Goal: Information Seeking & Learning: Learn about a topic

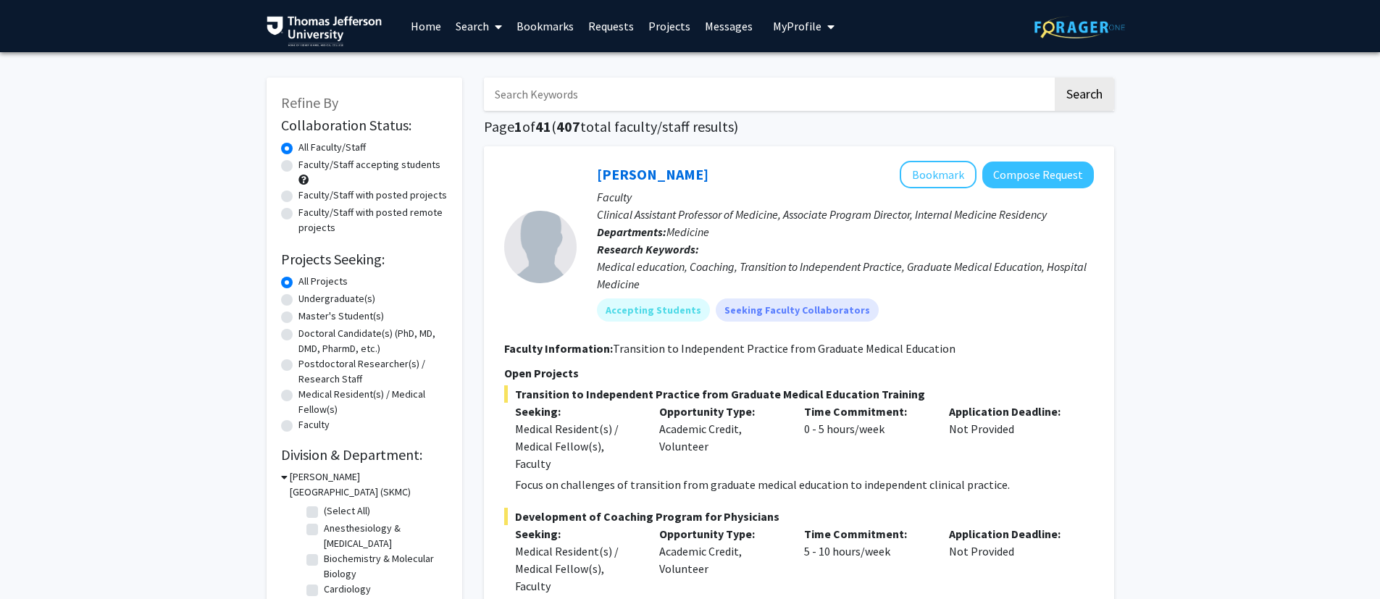
click at [335, 168] on label "Faculty/Staff accepting students" at bounding box center [369, 164] width 142 height 15
click at [308, 167] on input "Faculty/Staff accepting students" at bounding box center [302, 161] width 9 height 9
radio input "true"
click at [341, 509] on label "Neurology" at bounding box center [346, 568] width 45 height 15
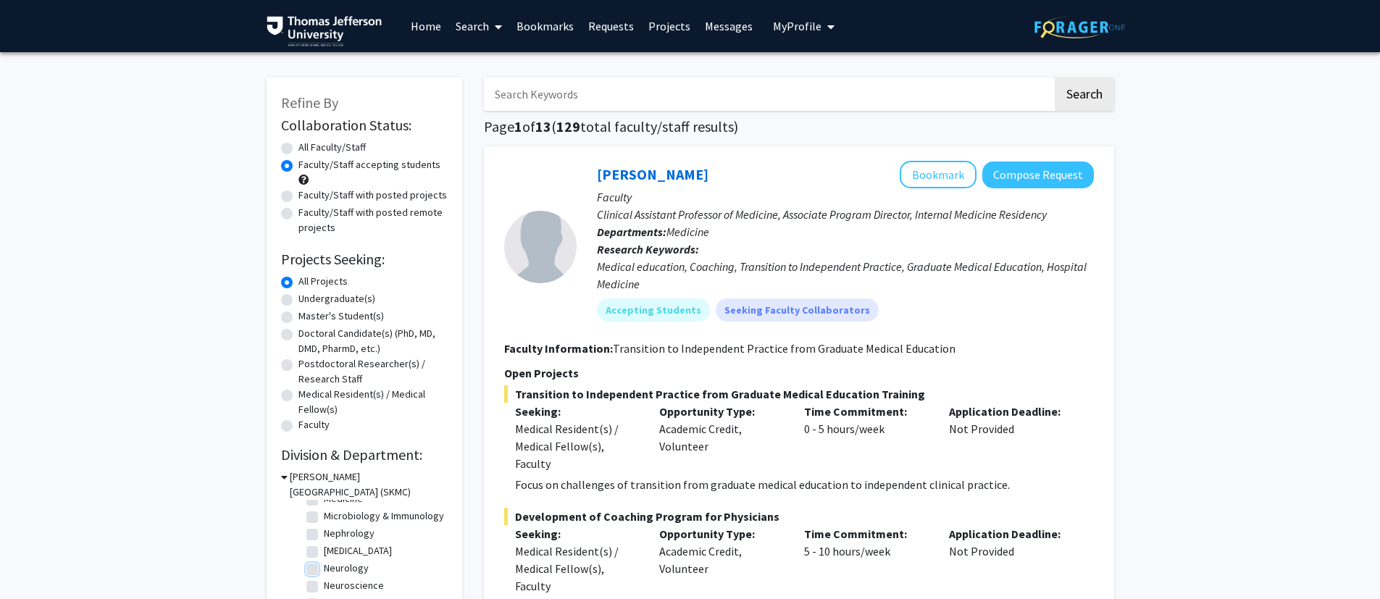
click at [333, 509] on input "Neurology" at bounding box center [328, 565] width 9 height 9
checkbox input "true"
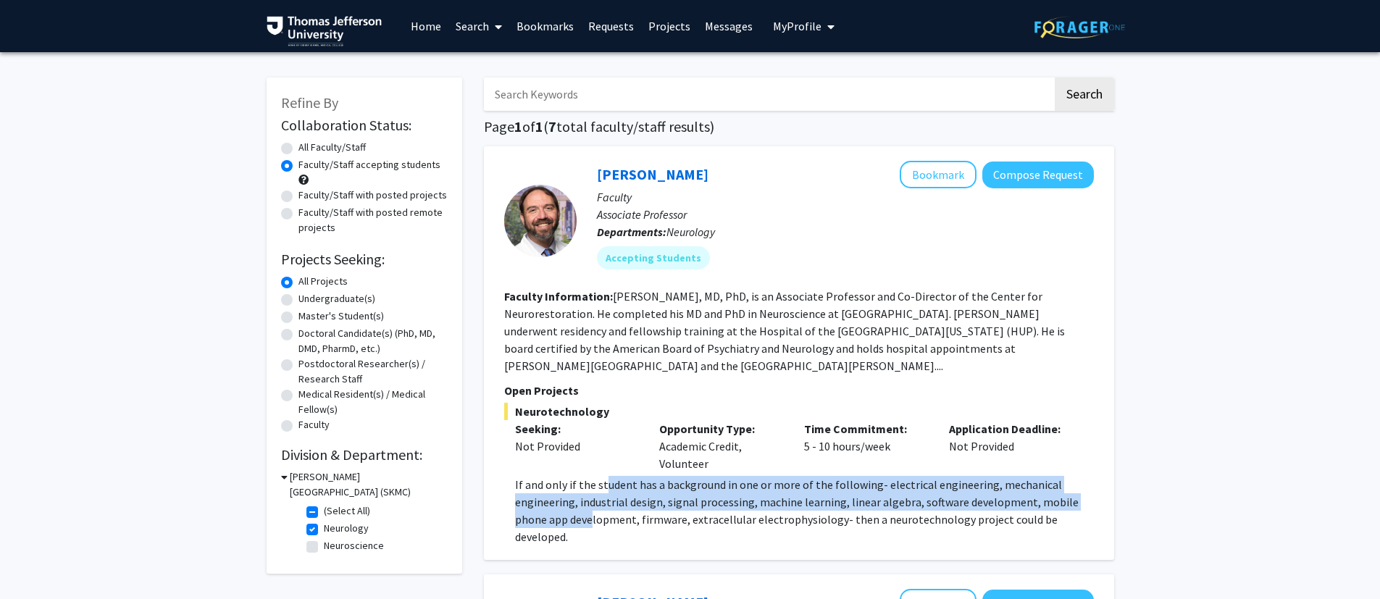
drag, startPoint x: 603, startPoint y: 484, endPoint x: 593, endPoint y: 518, distance: 35.3
click at [593, 509] on p "If and only if the student has a background in one or more of the following- el…" at bounding box center [804, 511] width 579 height 70
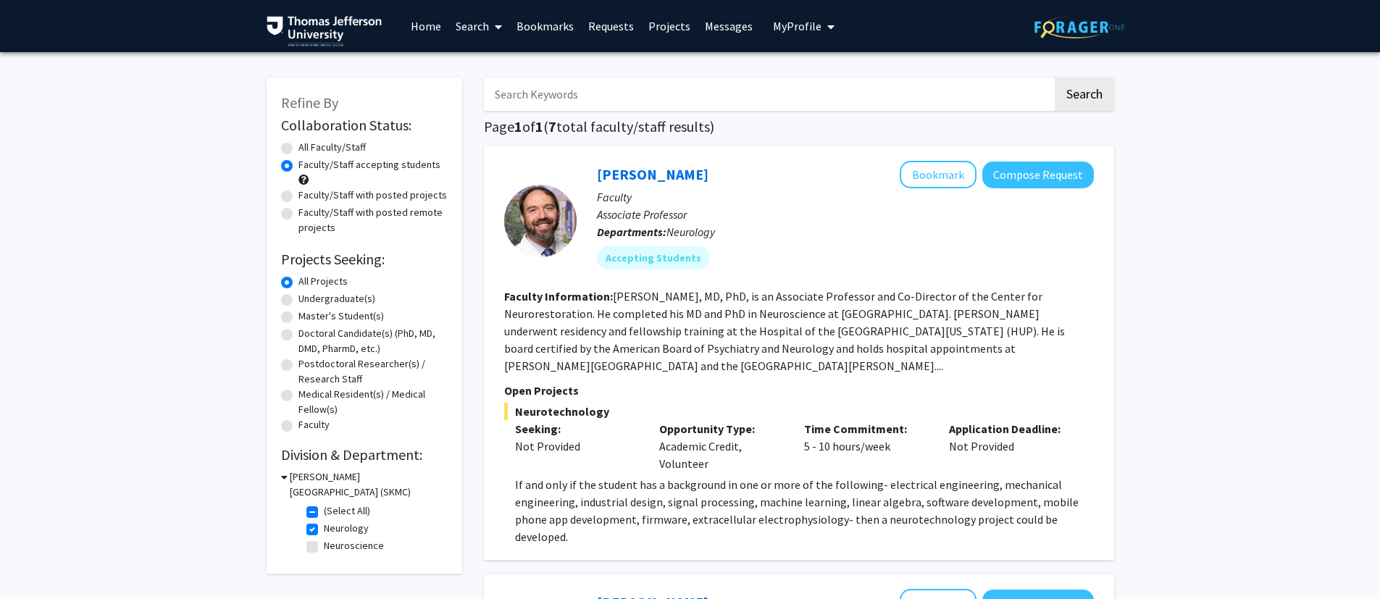
click at [594, 509] on p "If and only if the student has a background in one or more of the following- el…" at bounding box center [804, 511] width 579 height 70
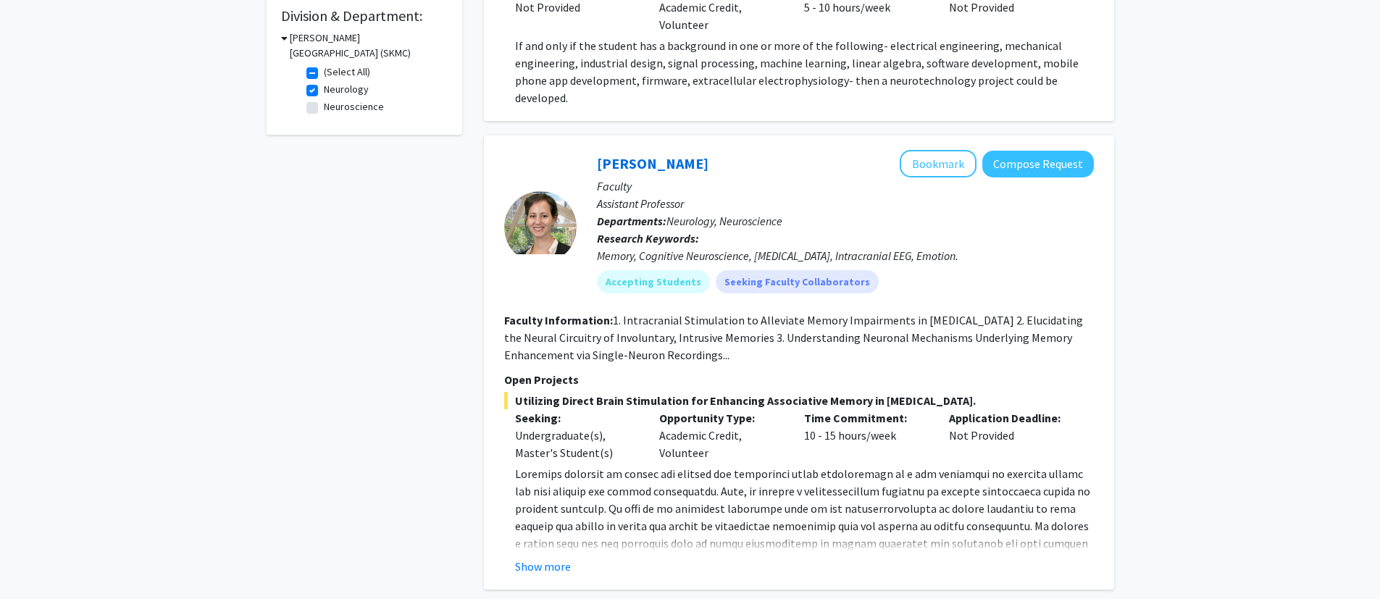
scroll to position [458, 0]
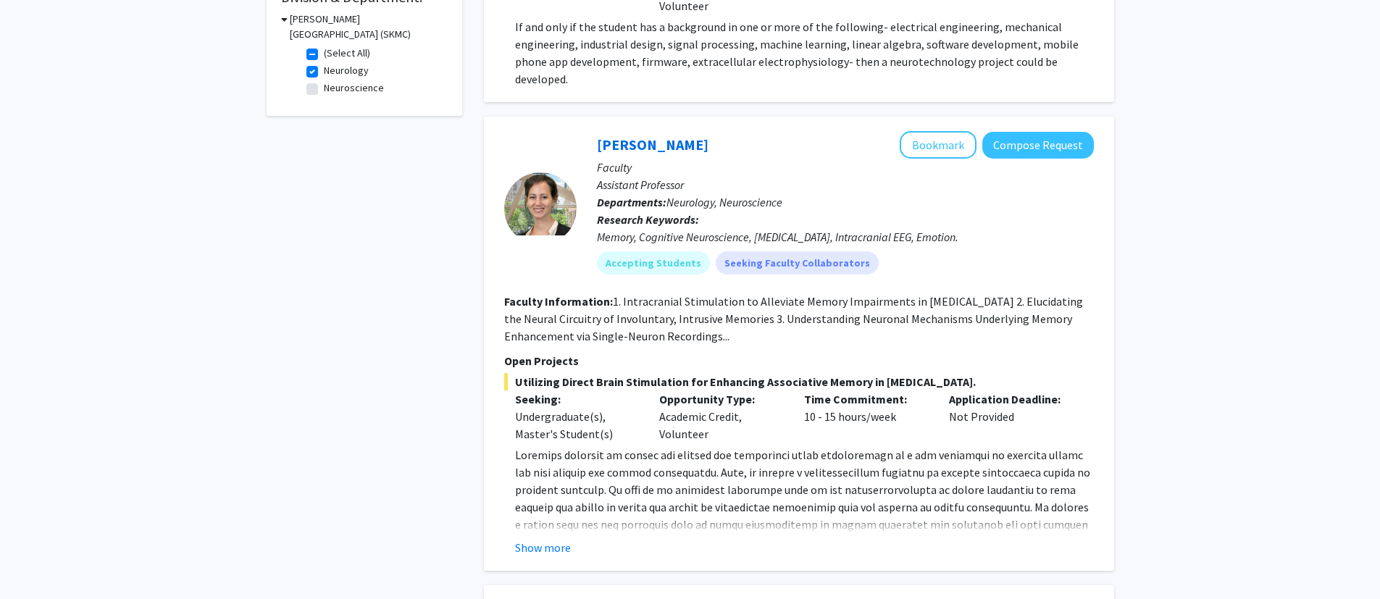
click at [554, 509] on button "Show more" at bounding box center [543, 547] width 56 height 17
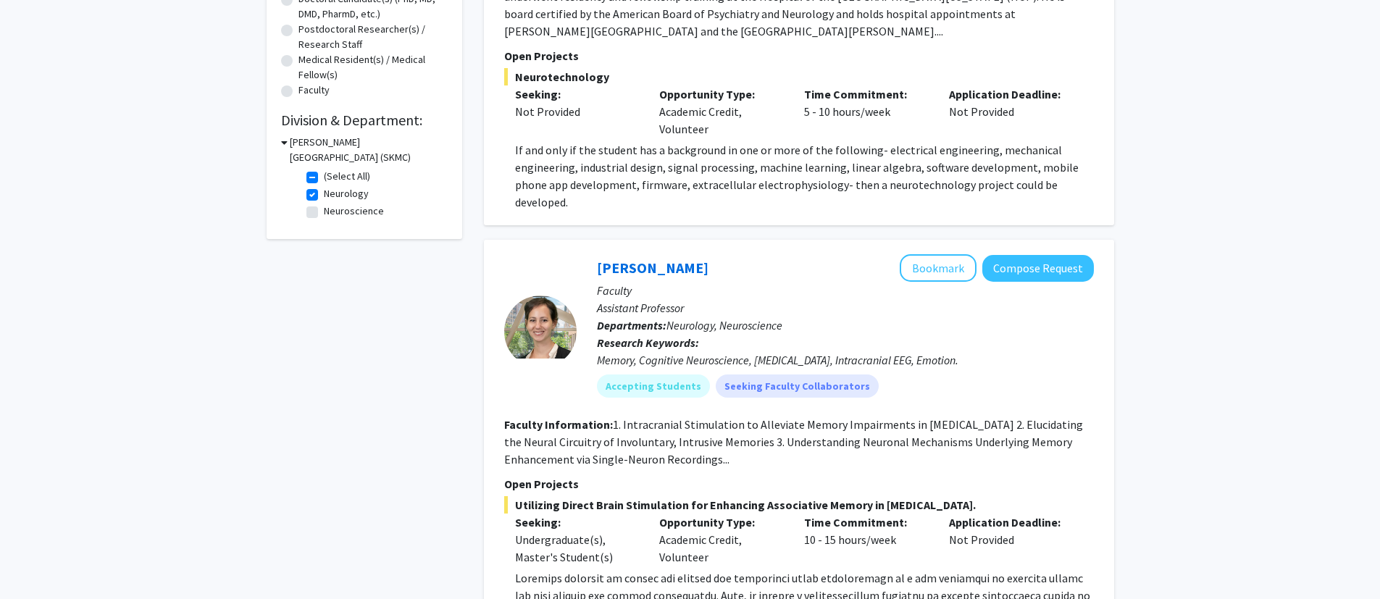
scroll to position [0, 0]
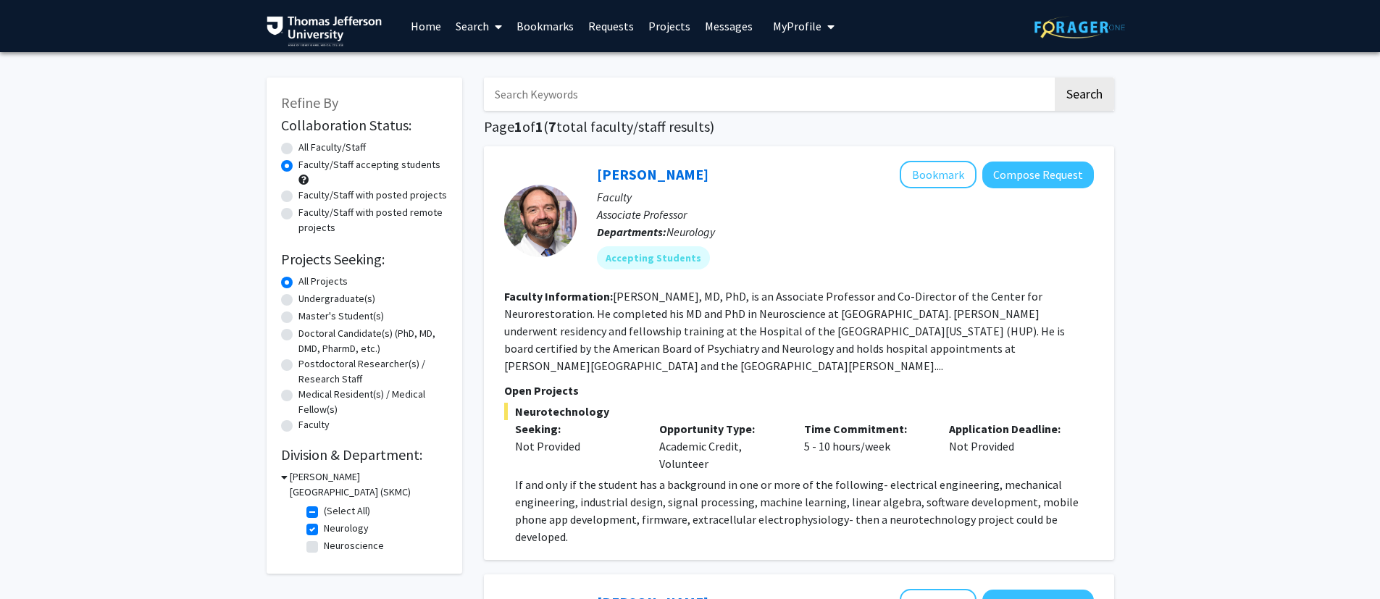
click at [324, 509] on label "Neurology" at bounding box center [346, 528] width 45 height 15
click at [324, 509] on input "Neurology" at bounding box center [328, 525] width 9 height 9
checkbox input "false"
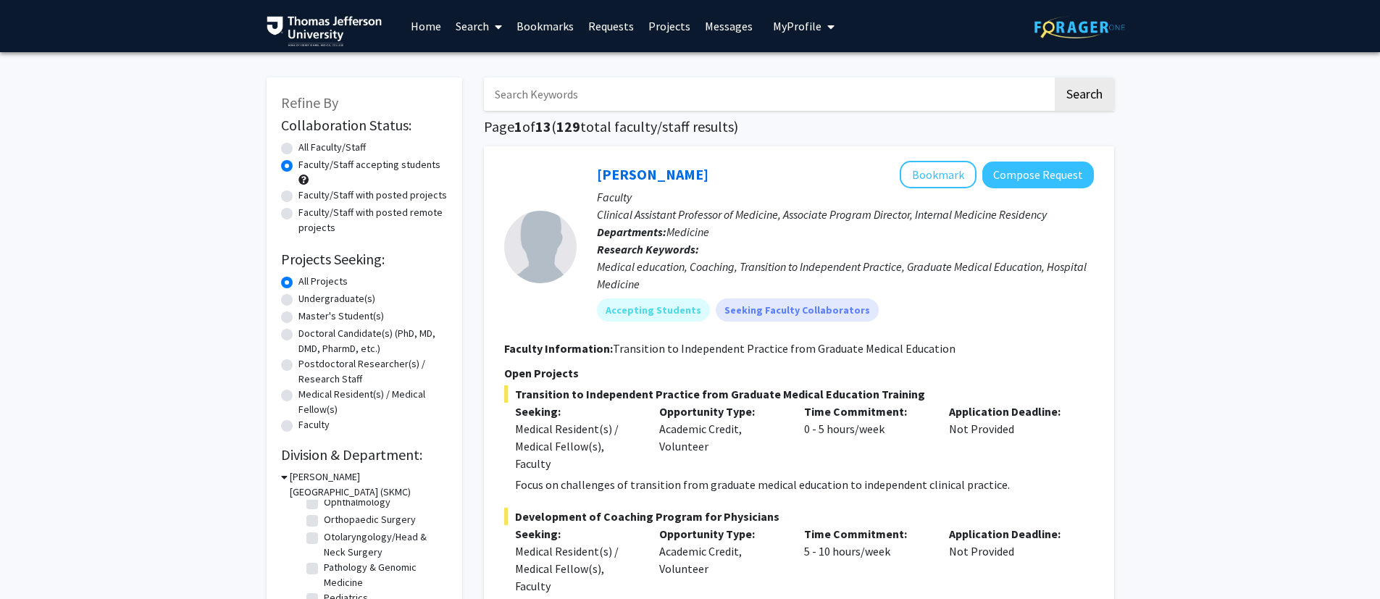
scroll to position [380, 0]
click at [317, 509] on fg-checkbox "Ophthalmology Ophthalmology" at bounding box center [375, 512] width 138 height 17
click at [324, 509] on label "Ophthalmology" at bounding box center [357, 511] width 67 height 15
click at [324, 509] on input "Ophthalmology" at bounding box center [328, 508] width 9 height 9
checkbox input "true"
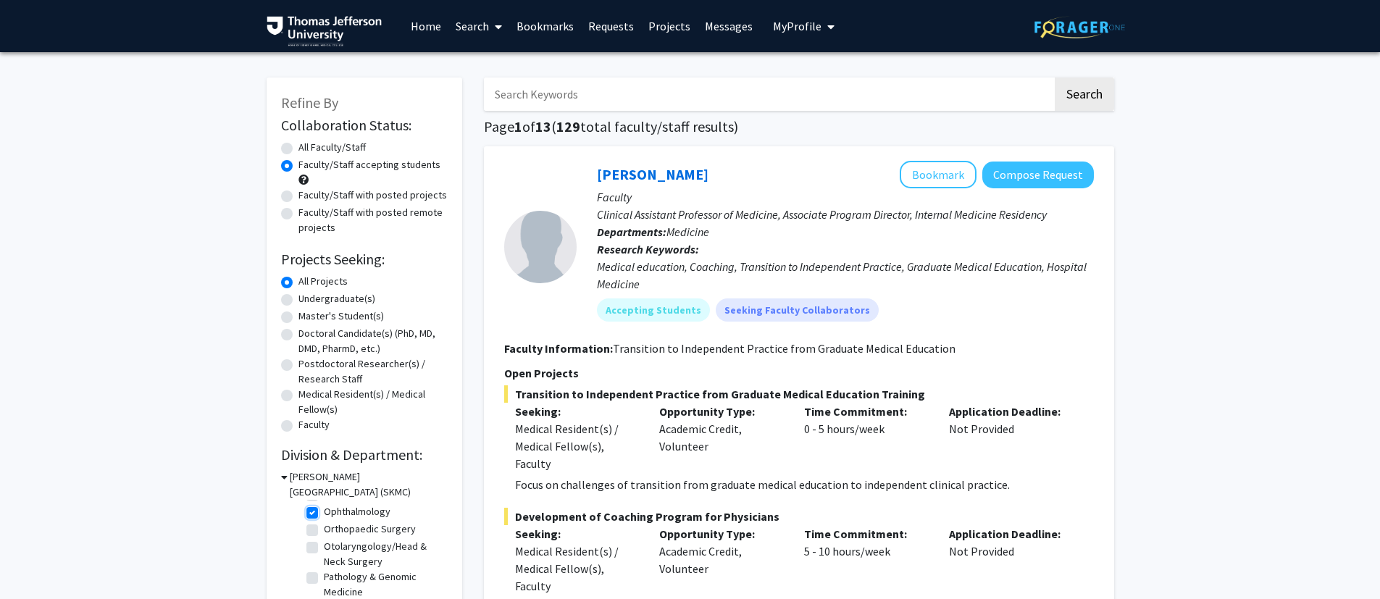
checkbox input "true"
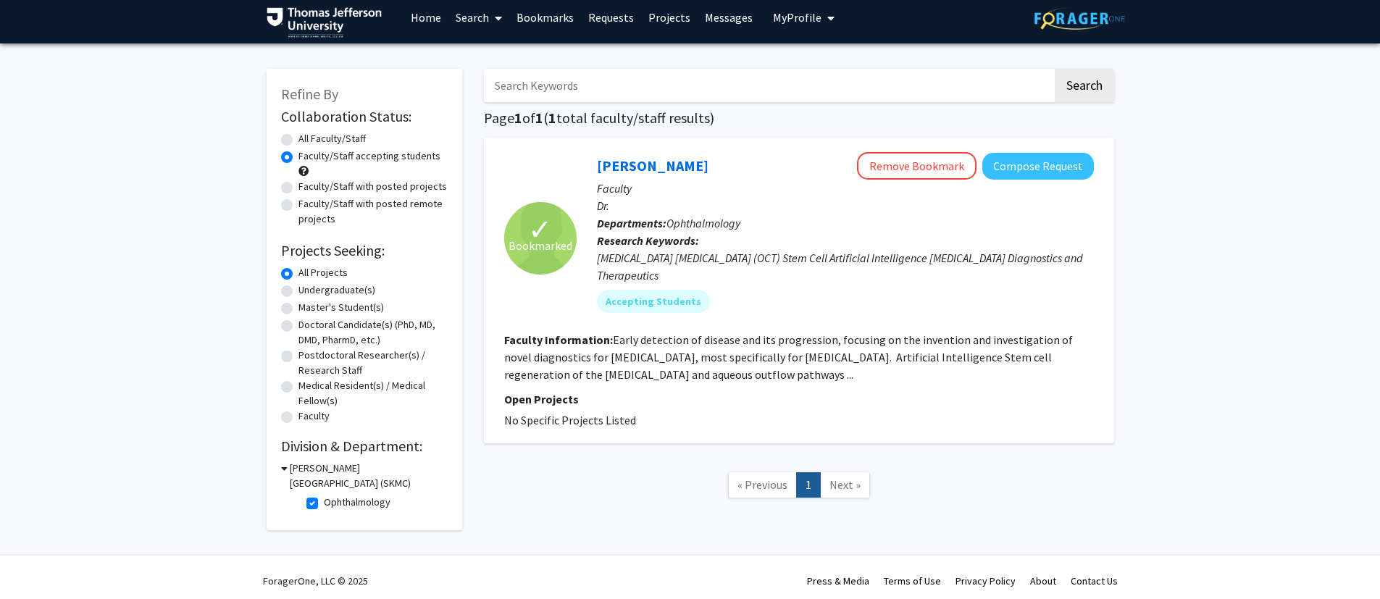
scroll to position [16, 0]
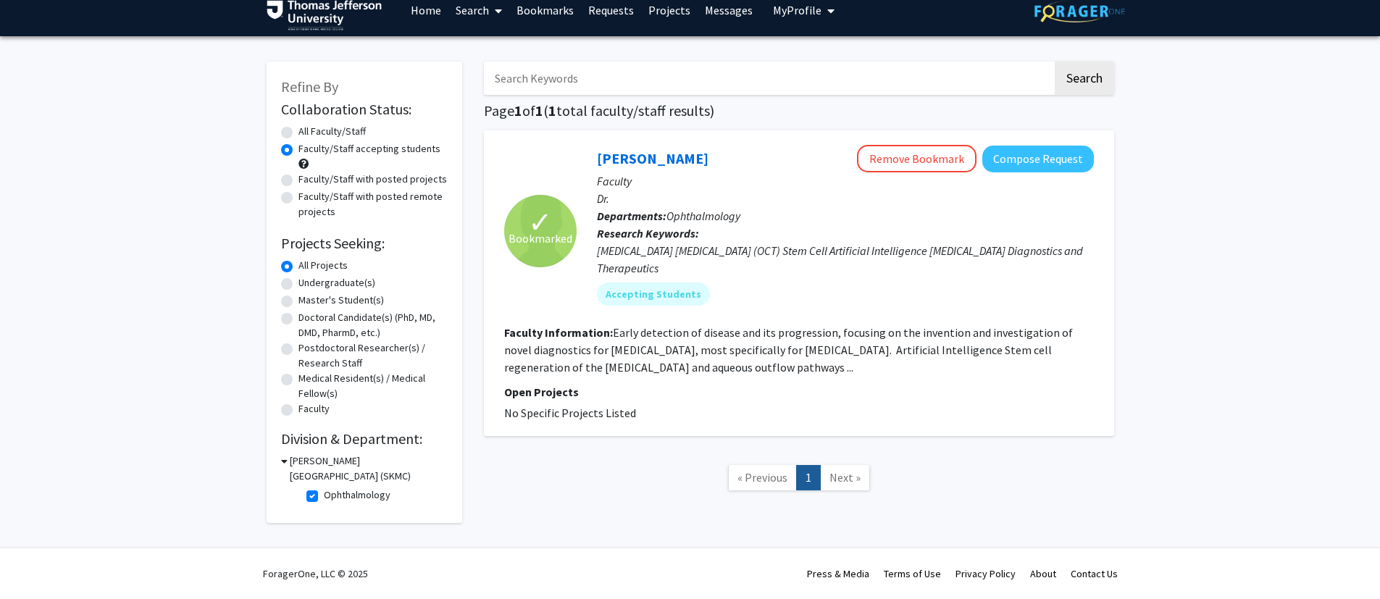
click at [324, 496] on label "Ophthalmology" at bounding box center [357, 494] width 67 height 15
click at [324, 496] on input "Ophthalmology" at bounding box center [328, 491] width 9 height 9
checkbox input "false"
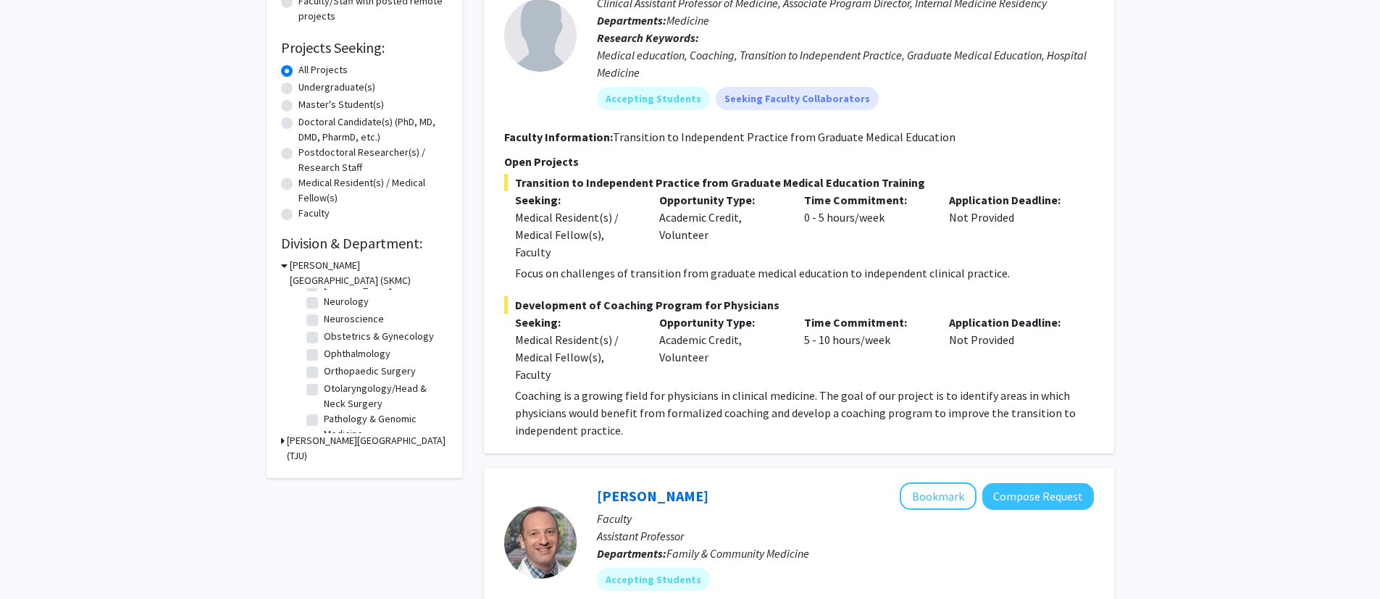
scroll to position [500, 0]
click at [317, 364] on fg-checkbox "Psychiatry & Human Behavior Psychiatry & Human Behavior" at bounding box center [375, 348] width 138 height 30
click at [324, 364] on label "Psychiatry & Human Behavior" at bounding box center [384, 348] width 120 height 30
click at [324, 343] on input "Psychiatry & Human Behavior" at bounding box center [328, 337] width 9 height 9
checkbox input "true"
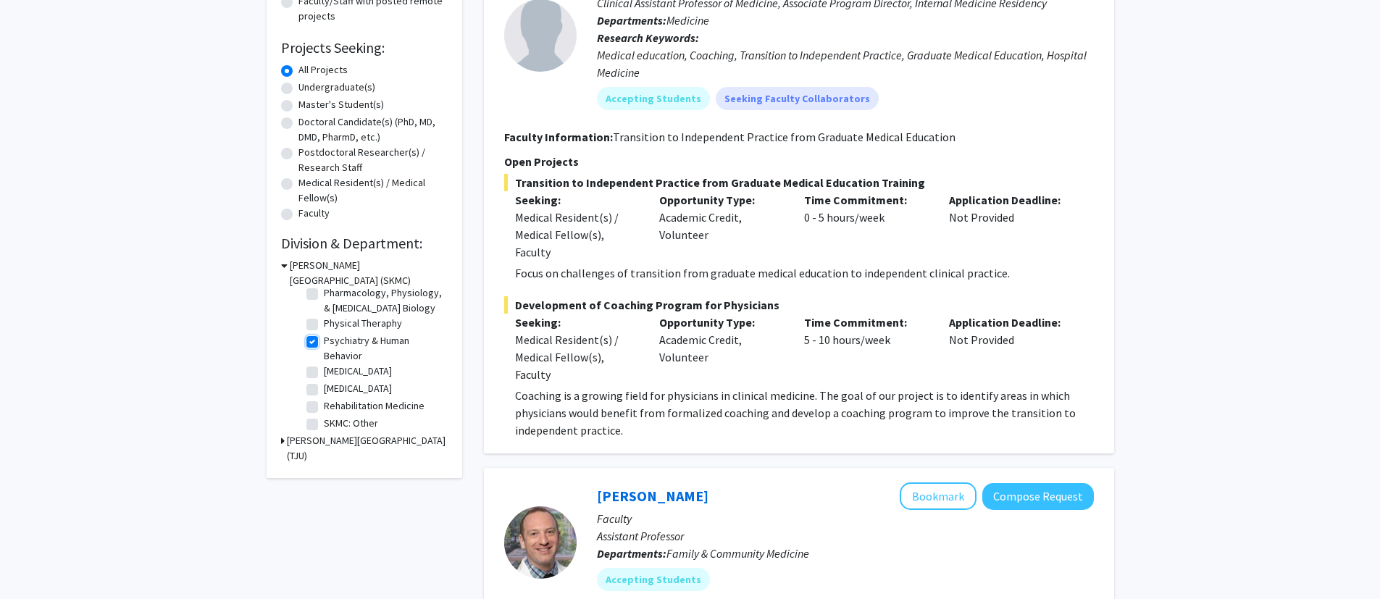
checkbox input "true"
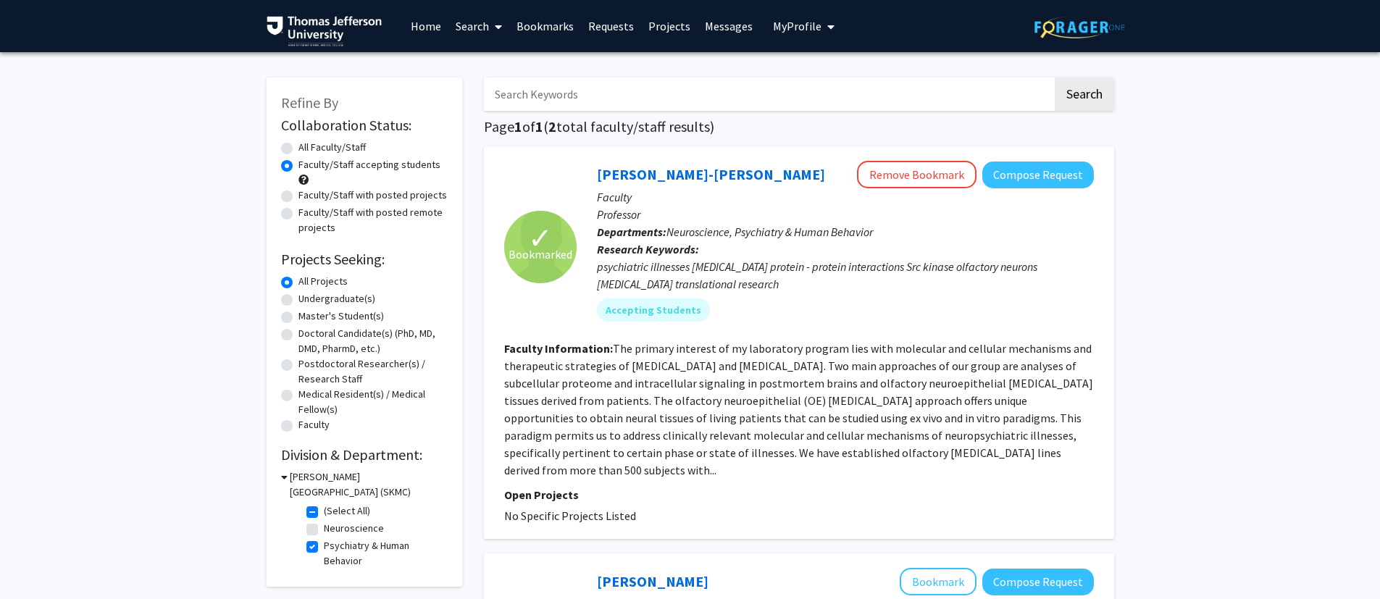
scroll to position [316, 0]
